Goal: Task Accomplishment & Management: Manage account settings

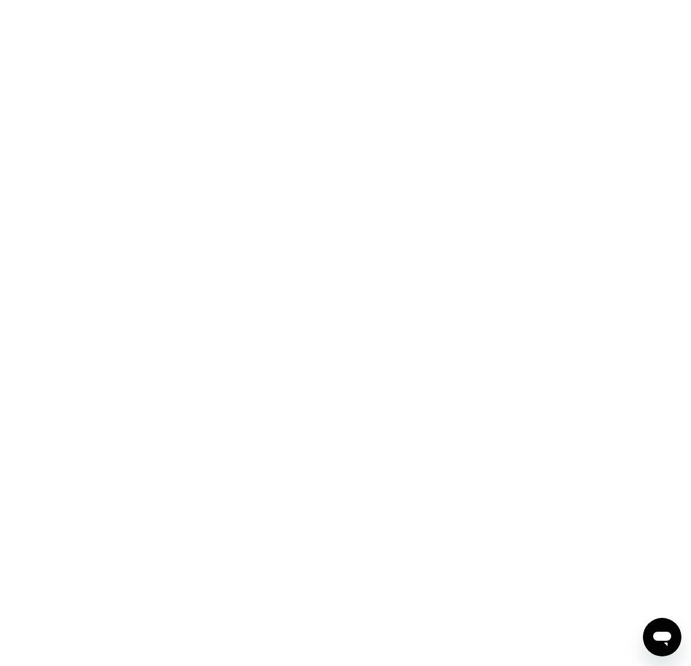
click at [371, 32] on div at bounding box center [345, 333] width 691 height 666
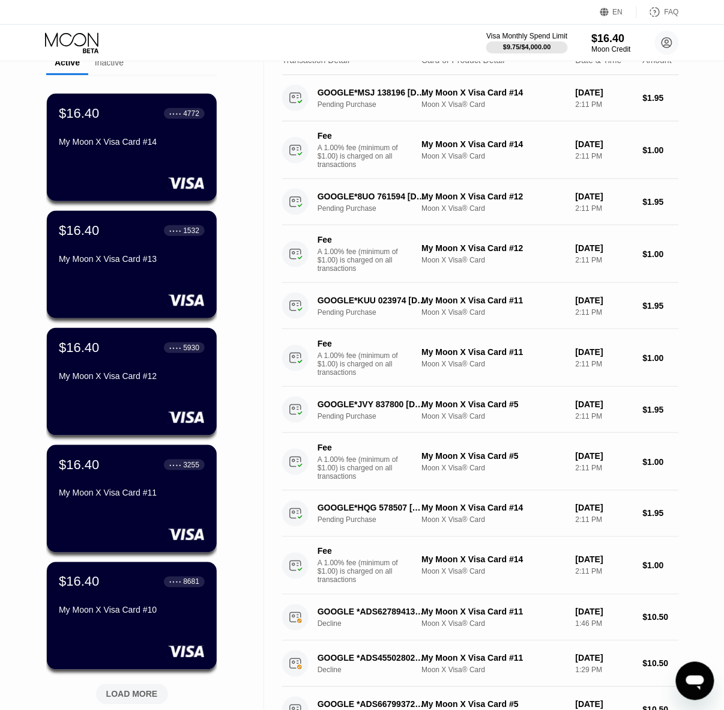
scroll to position [160, 0]
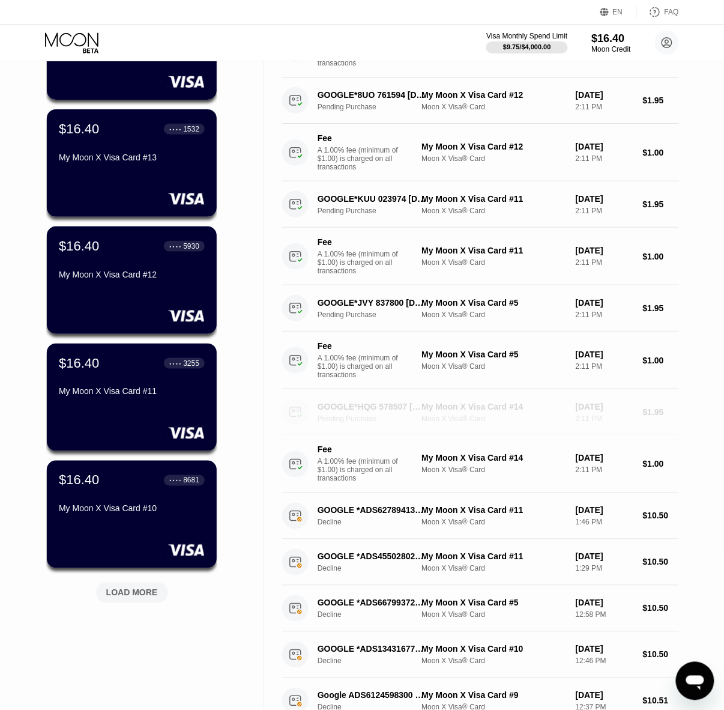
drag, startPoint x: 407, startPoint y: 428, endPoint x: 388, endPoint y: 431, distance: 19.5
click at [388, 411] on div "GOOGLE*HQG 578507 [DOMAIN_NAME][URL][GEOGRAPHIC_DATA]" at bounding box center [372, 407] width 109 height 10
